Goal: Find contact information: Find contact information

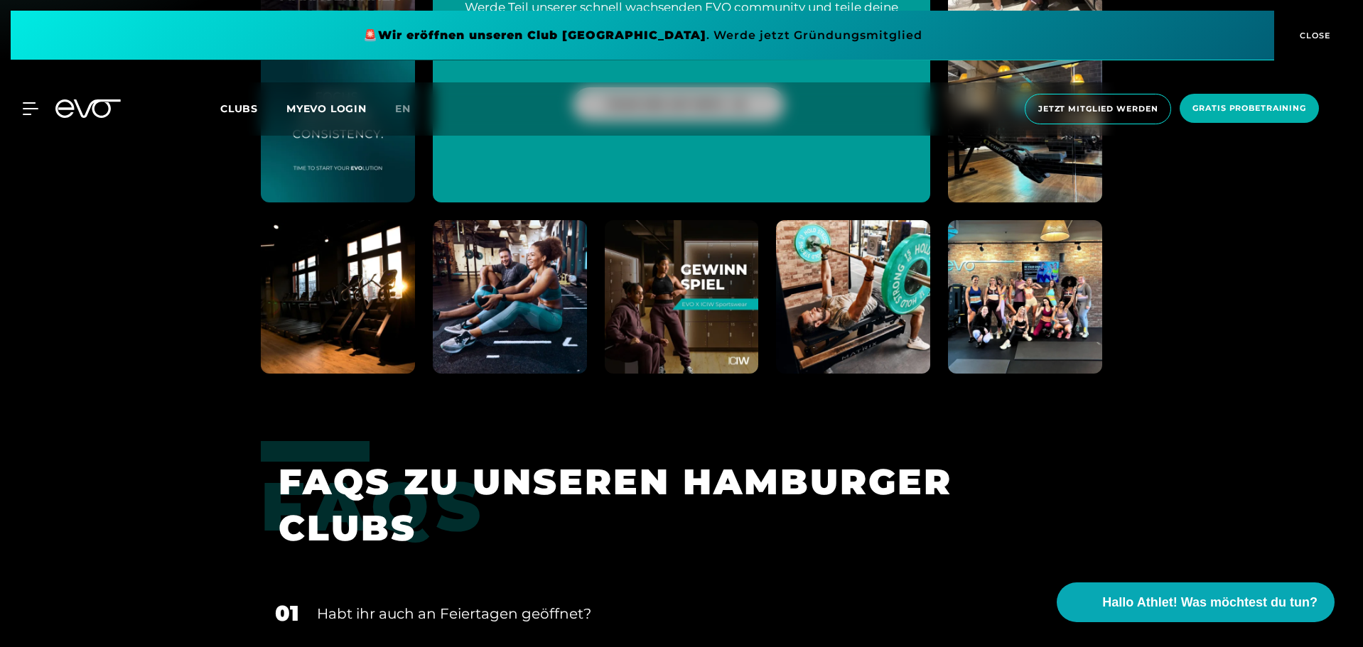
scroll to position [5471, 0]
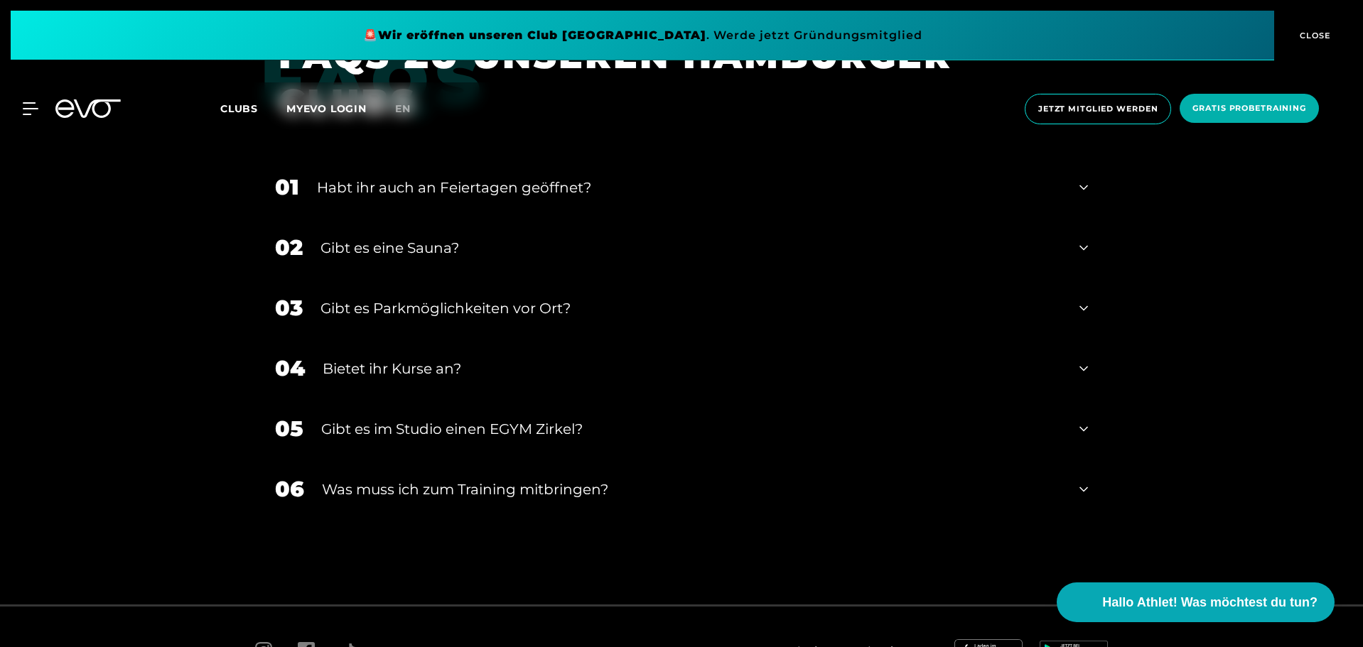
click at [561, 312] on div "Gibt es Parkmöglichkeiten vor Ort?" at bounding box center [690, 308] width 741 height 21
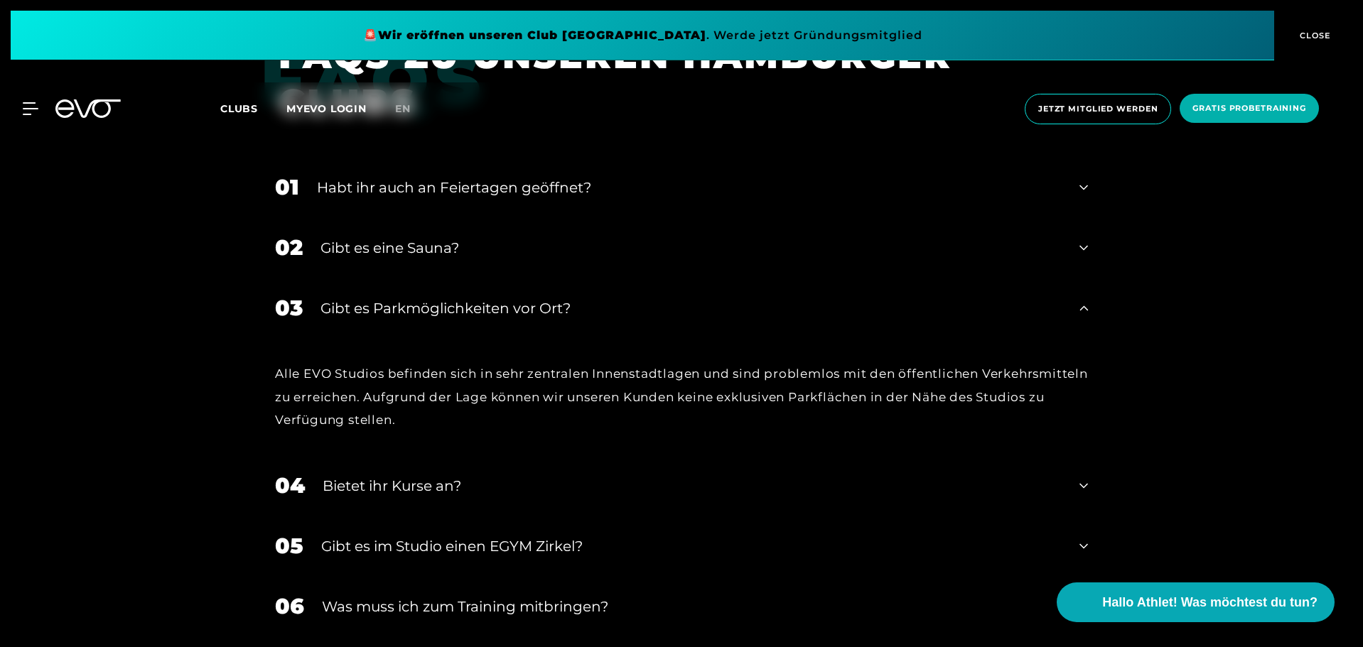
click at [560, 312] on div "Gibt es Parkmöglichkeiten vor Ort?" at bounding box center [690, 308] width 741 height 21
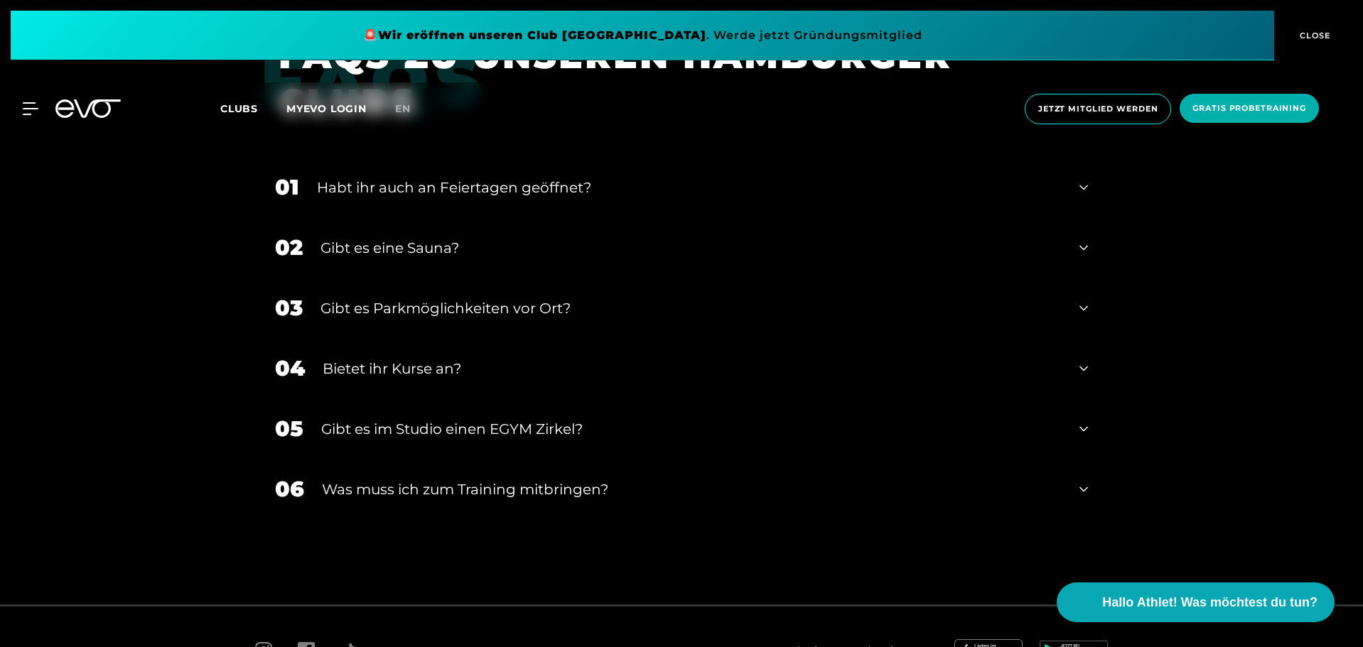
click at [565, 309] on div "Gibt es Parkmöglichkeiten vor Ort?" at bounding box center [690, 308] width 741 height 21
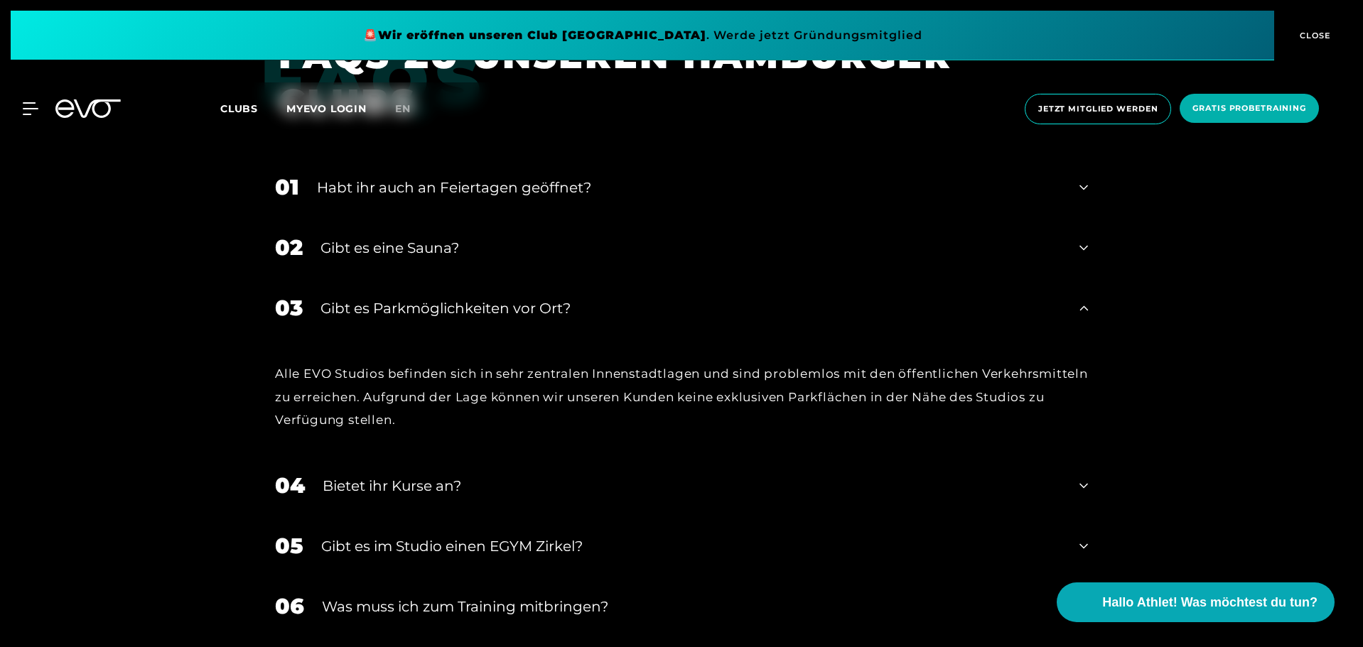
click at [565, 309] on div "Gibt es Parkmöglichkeiten vor Ort?" at bounding box center [690, 308] width 741 height 21
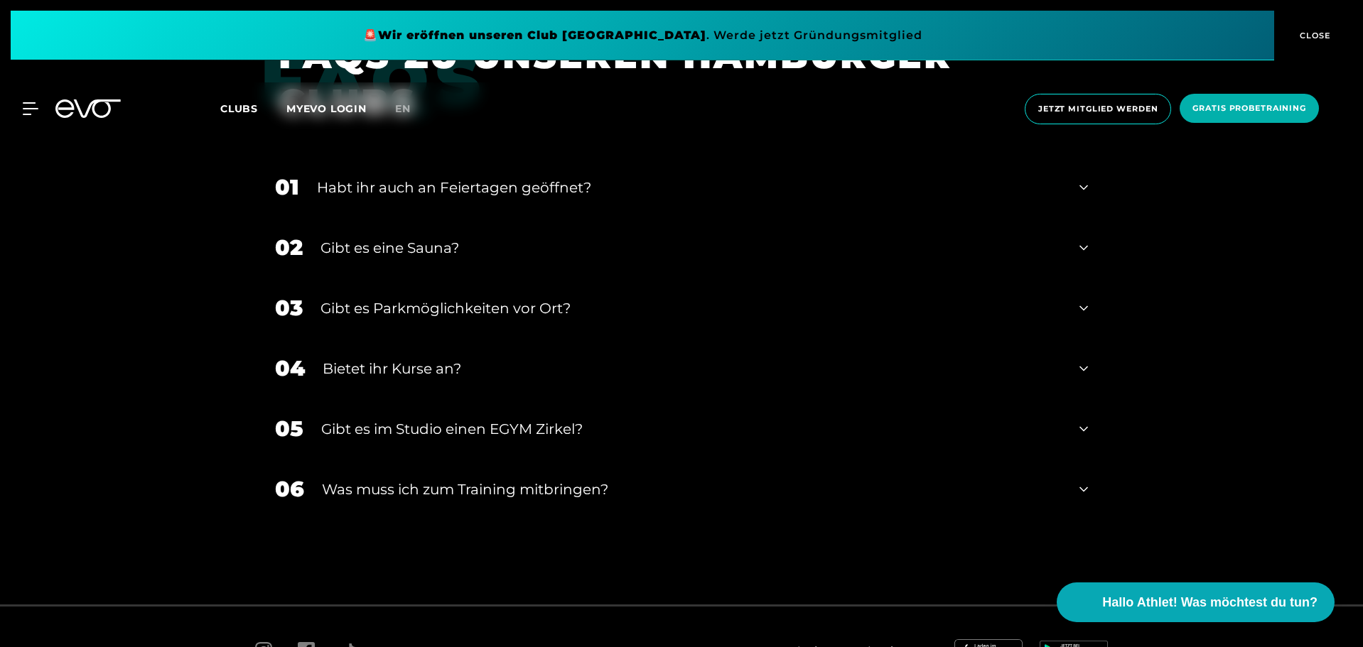
click at [536, 307] on div "Gibt es Parkmöglichkeiten vor Ort?" at bounding box center [690, 308] width 741 height 21
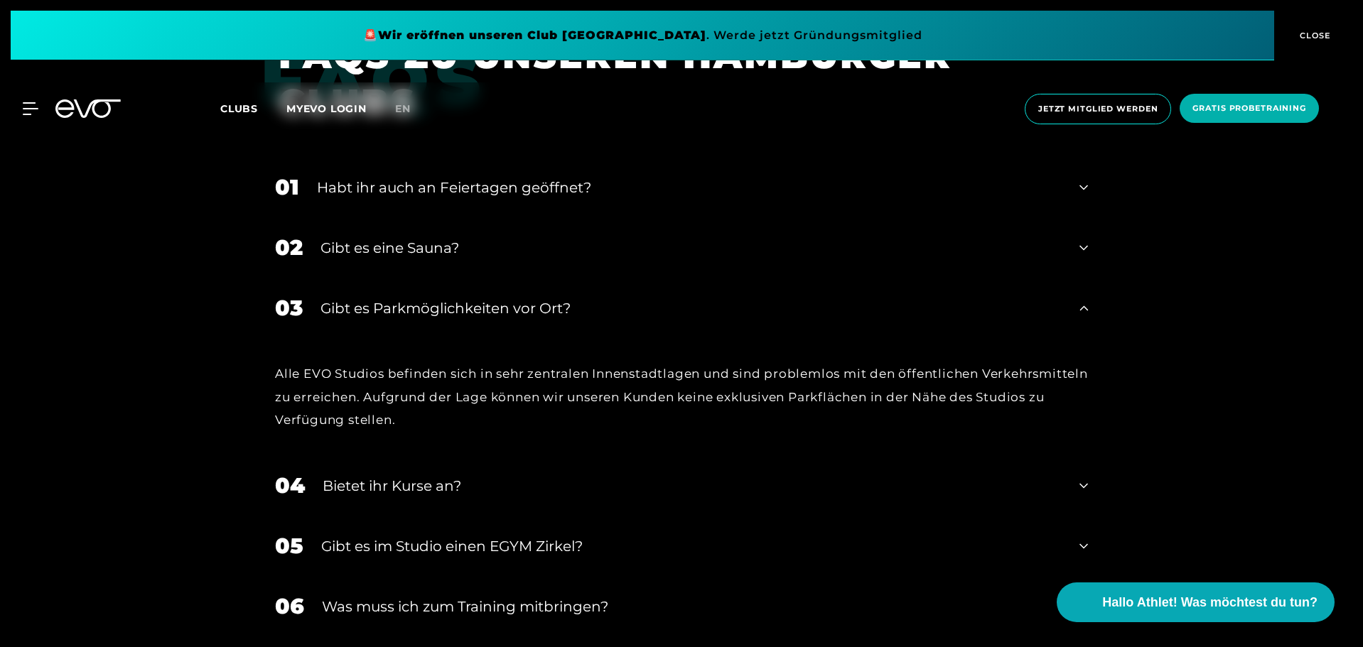
click at [536, 306] on div "Gibt es Parkmöglichkeiten vor Ort?" at bounding box center [690, 308] width 741 height 21
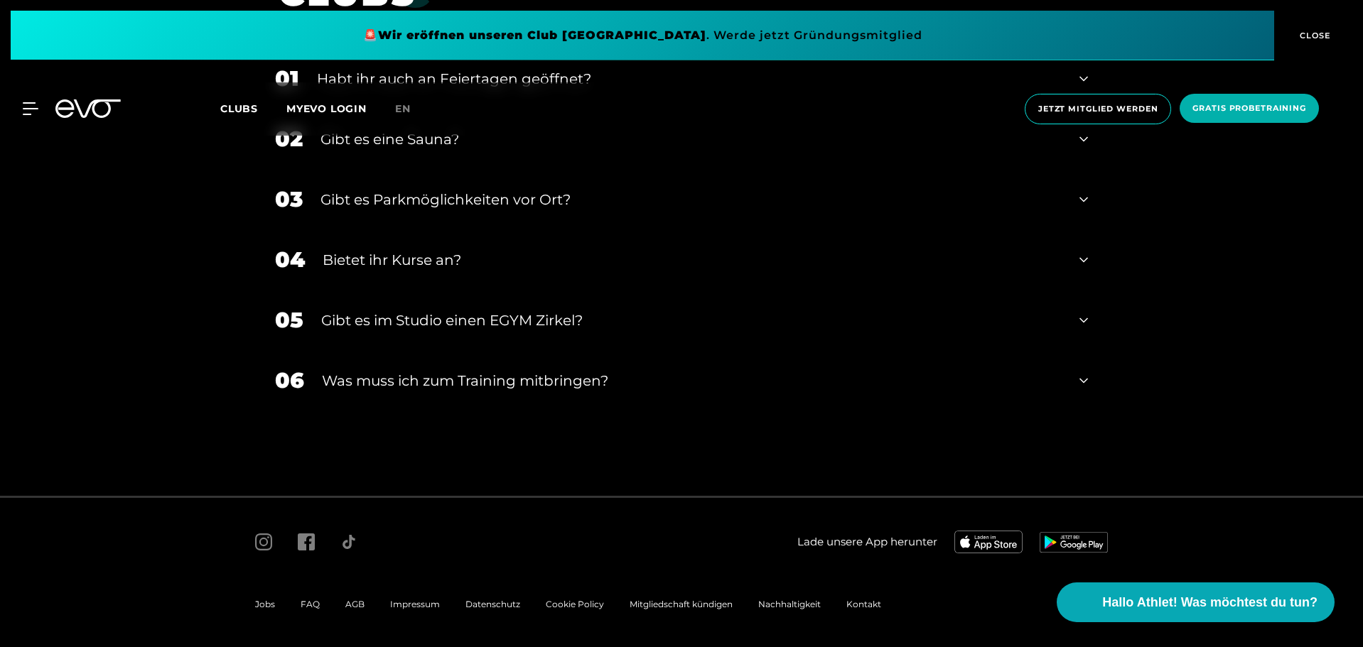
scroll to position [5581, 0]
click at [426, 603] on span "Impressum" at bounding box center [415, 603] width 50 height 11
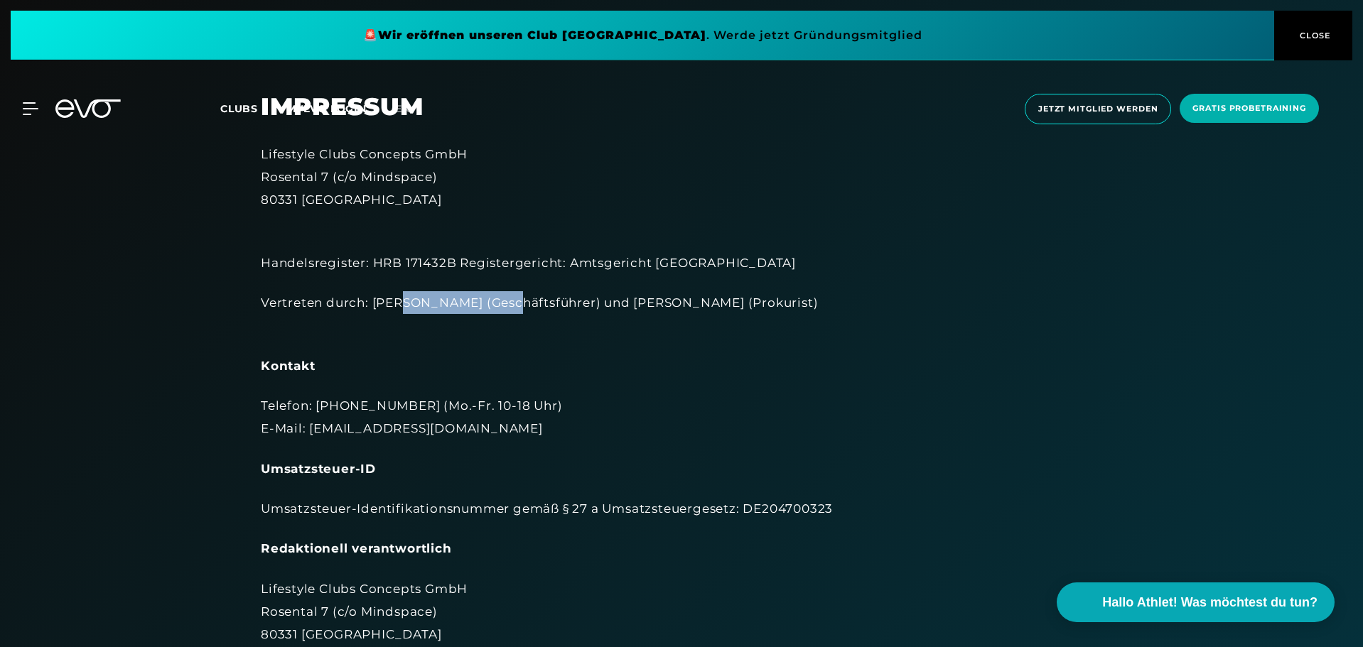
drag, startPoint x: 500, startPoint y: 303, endPoint x: 398, endPoint y: 307, distance: 101.7
click at [398, 307] on div "Vertreten durch: [PERSON_NAME] (Geschäftsführer) und [PERSON_NAME] (Prokurist)" at bounding box center [681, 314] width 841 height 46
copy div "[PERSON_NAME]"
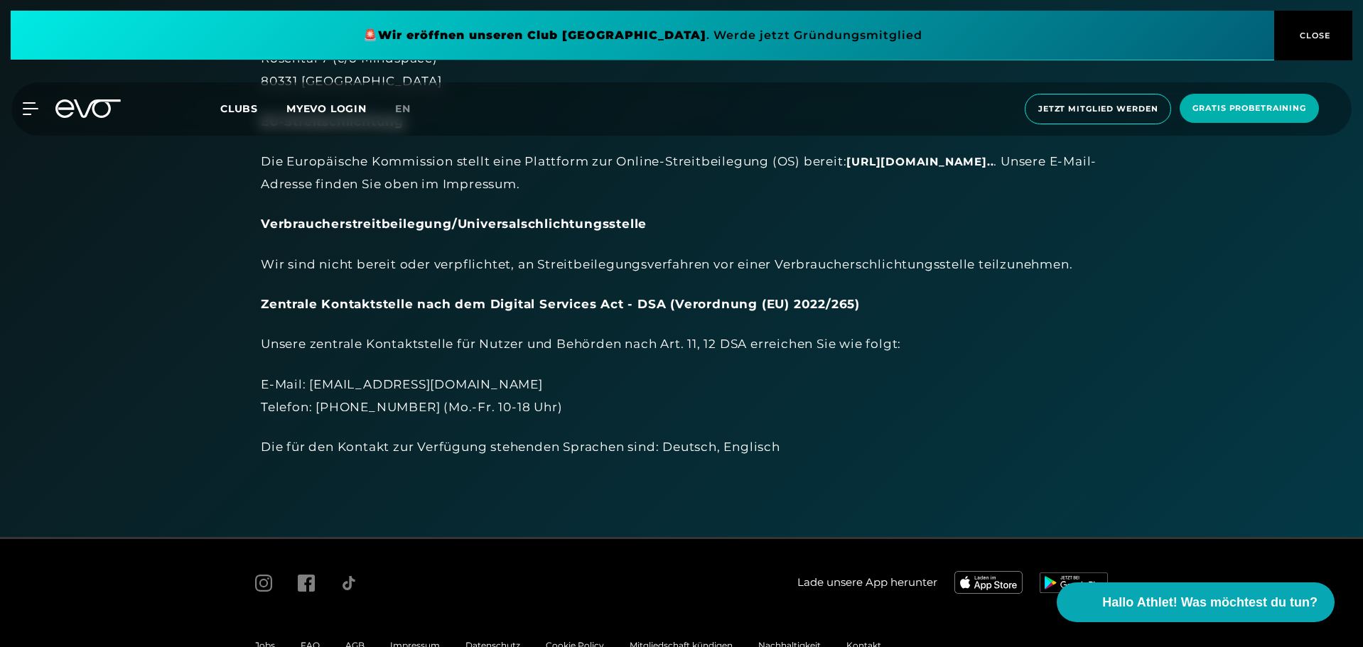
scroll to position [596, 0]
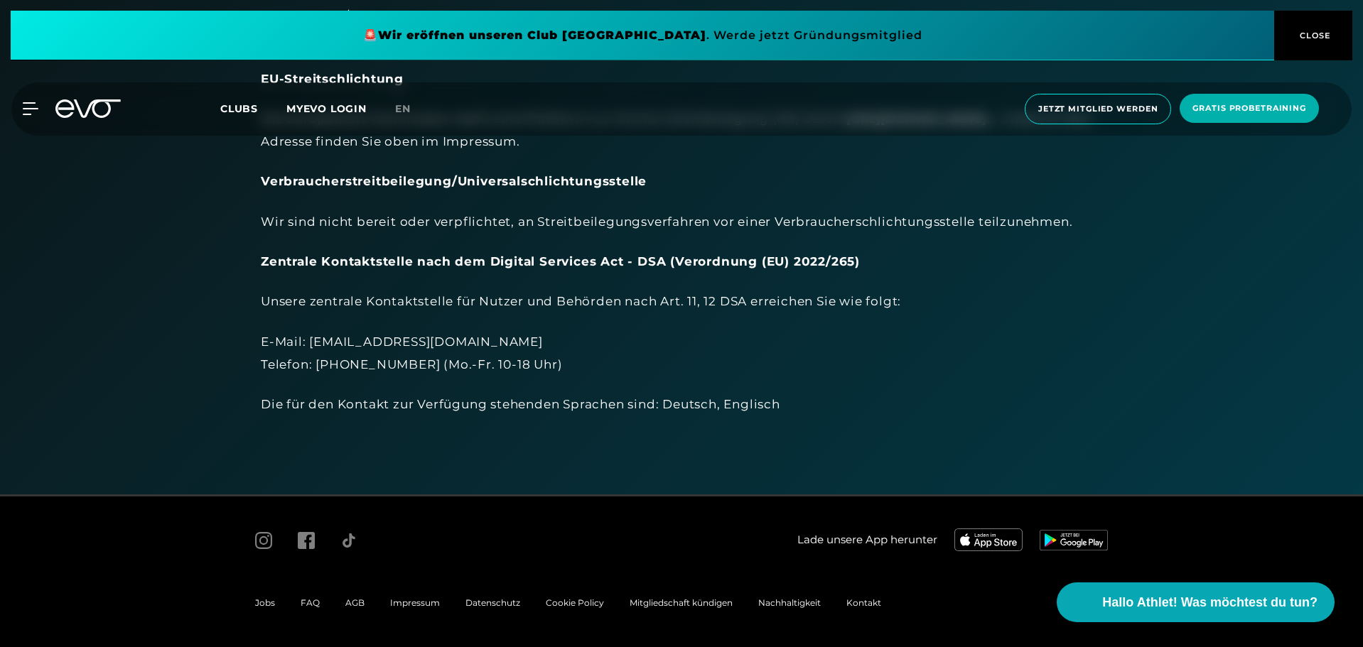
click at [271, 603] on span "Jobs" at bounding box center [265, 603] width 20 height 11
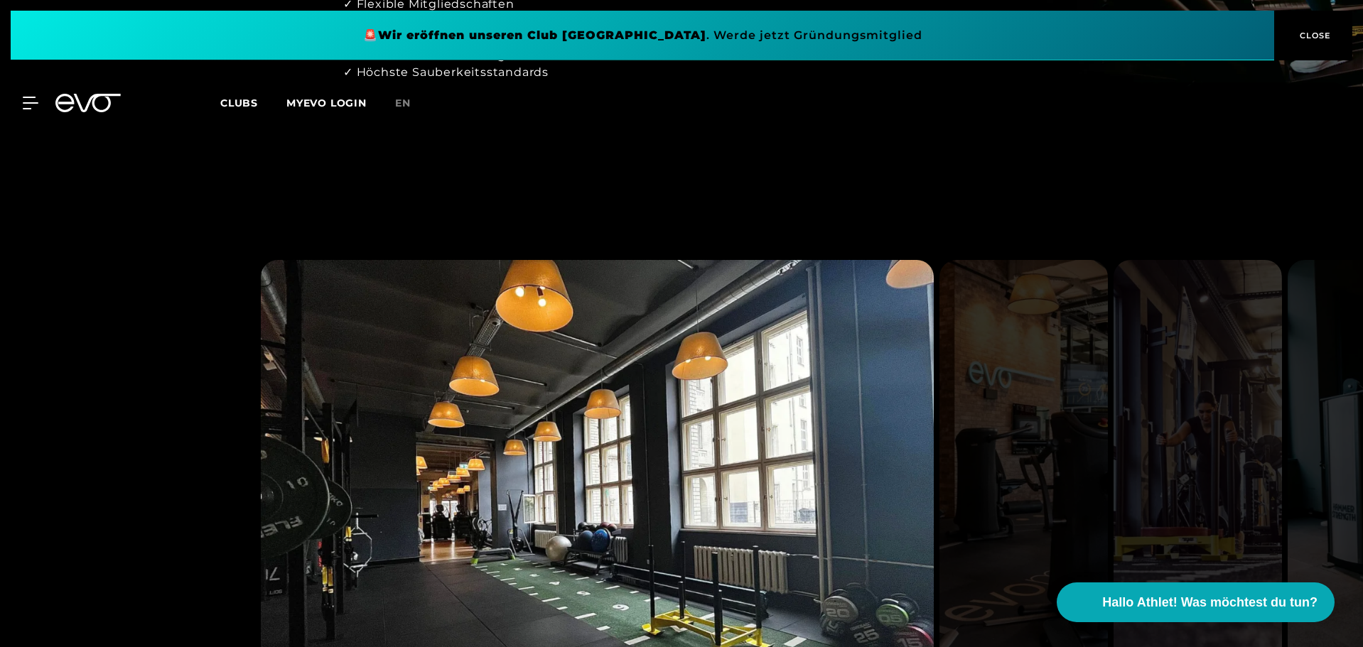
scroll to position [924, 0]
